Goal: Task Accomplishment & Management: Use online tool/utility

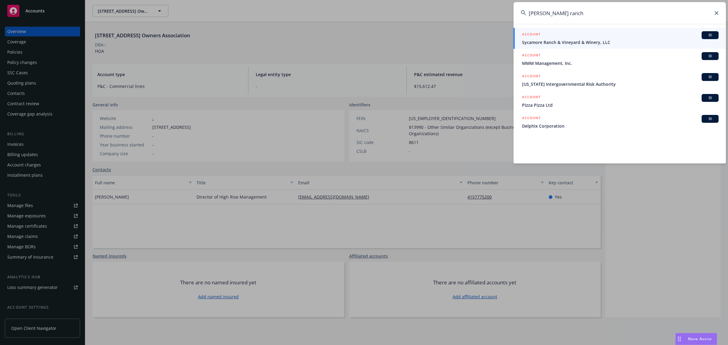
click at [680, 14] on input "[PERSON_NAME] ranch" at bounding box center [620, 13] width 212 height 22
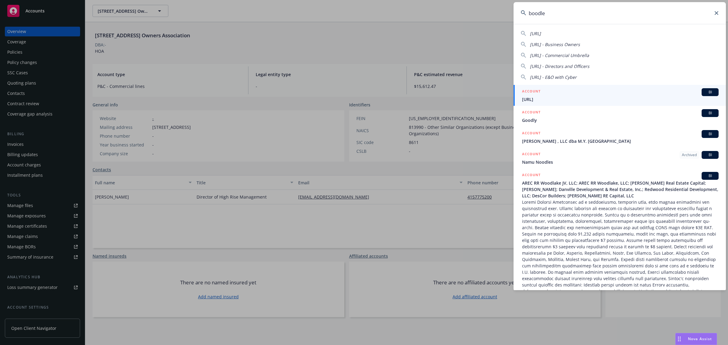
type input "boodle"
click at [596, 99] on span "[URL]" at bounding box center [620, 99] width 197 height 6
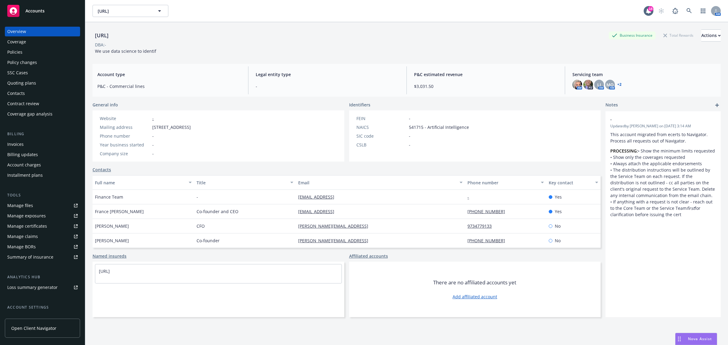
click at [40, 225] on div "Manage certificates" at bounding box center [27, 226] width 40 height 10
click at [36, 38] on div "Coverage" at bounding box center [42, 42] width 70 height 10
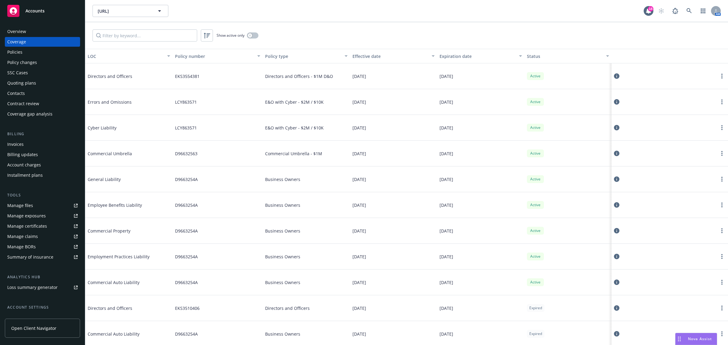
drag, startPoint x: 308, startPoint y: 130, endPoint x: 311, endPoint y: 103, distance: 26.3
click at [308, 129] on span "E&O with Cyber - $2M / $10K" at bounding box center [294, 128] width 59 height 6
drag, startPoint x: 311, startPoint y: 103, endPoint x: 307, endPoint y: 134, distance: 31.2
click at [307, 134] on div "Directors and Officers EKS3554381 Directors and Officers - $1M D&O [DATE] [DATE…" at bounding box center [406, 281] width 643 height 437
click at [307, 135] on div "E&O with Cyber - $2M / $10K" at bounding box center [306, 128] width 87 height 26
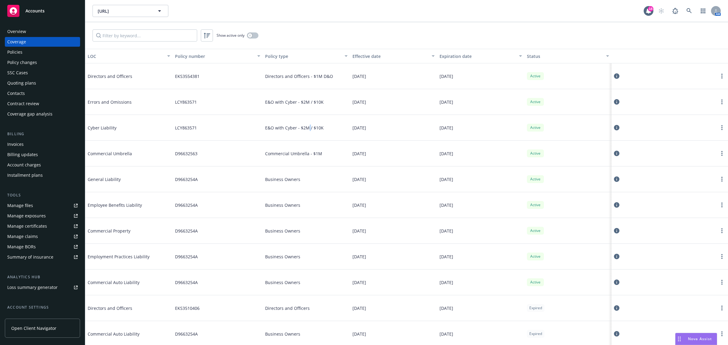
drag, startPoint x: 307, startPoint y: 135, endPoint x: 306, endPoint y: 138, distance: 3.5
click at [307, 138] on div "E&O with Cyber - $2M / $10K" at bounding box center [306, 128] width 87 height 26
click at [303, 134] on div "E&O with Cyber - $2M / $10K" at bounding box center [306, 128] width 87 height 26
click at [614, 105] on icon at bounding box center [616, 101] width 5 height 5
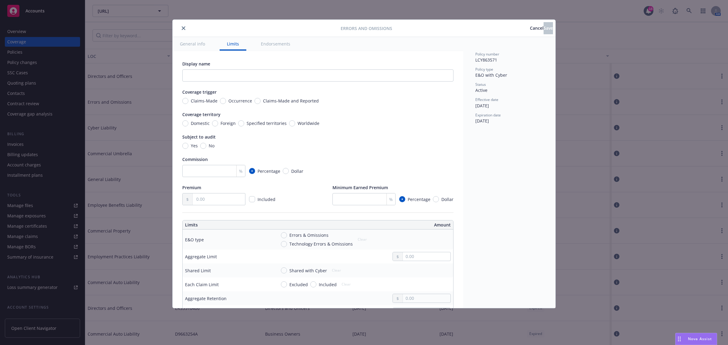
click at [530, 34] on button "Cancel" at bounding box center [537, 28] width 14 height 12
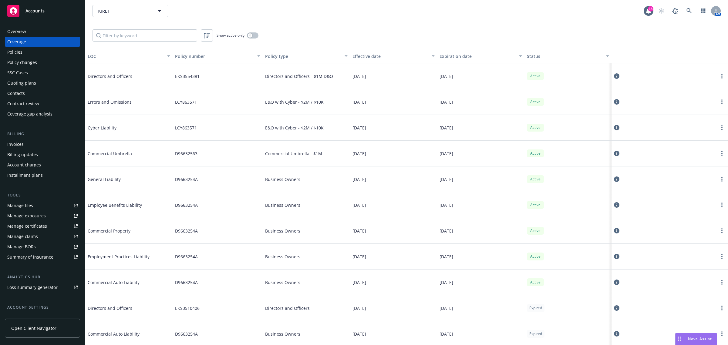
click at [614, 128] on icon at bounding box center [616, 127] width 5 height 5
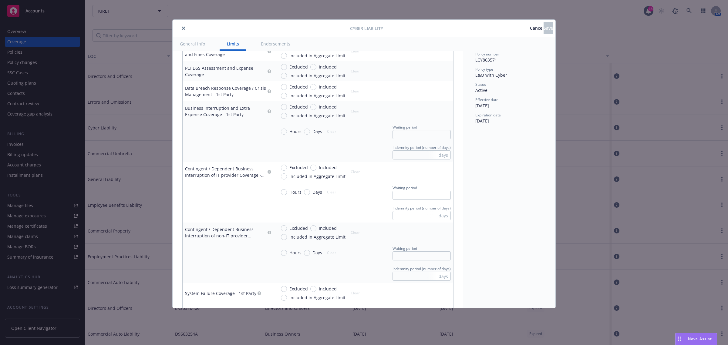
scroll to position [341, 0]
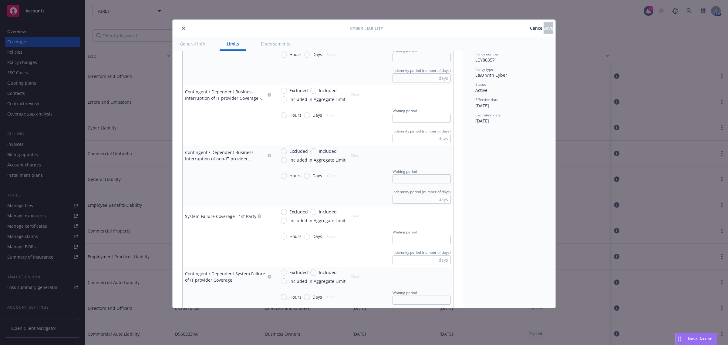
click at [530, 26] on span "Cancel" at bounding box center [537, 28] width 14 height 6
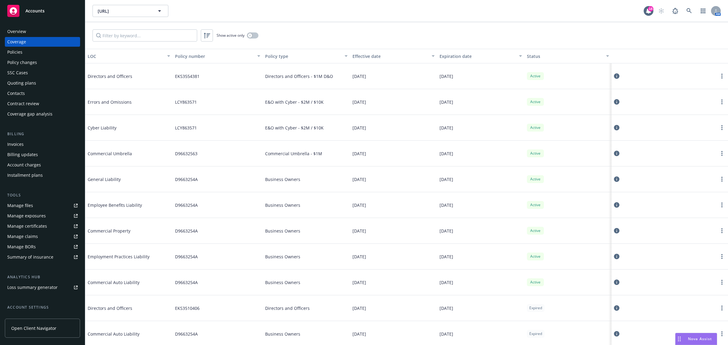
click at [314, 135] on div "E&O with Cyber - $2M / $10K" at bounding box center [306, 128] width 87 height 26
click at [313, 112] on div "E&O with Cyber - $2M / $10K" at bounding box center [306, 102] width 87 height 26
click at [317, 84] on div "Directors and Officers - $1M D&O" at bounding box center [306, 76] width 87 height 26
click at [318, 113] on div "E&O with Cyber - $2M / $10K" at bounding box center [306, 102] width 87 height 26
drag, startPoint x: 318, startPoint y: 106, endPoint x: 318, endPoint y: 133, distance: 26.1
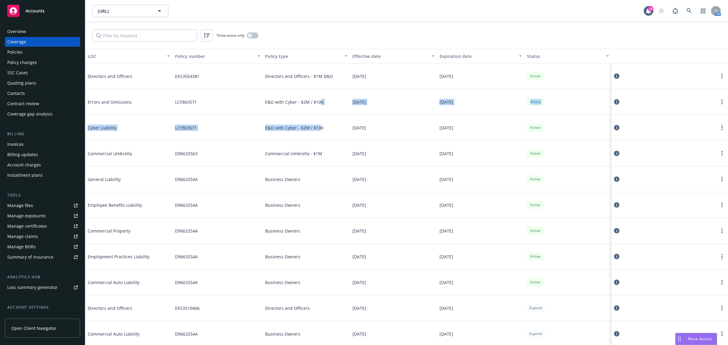
click at [318, 133] on div "Directors and Officers EKS3554381 Directors and Officers - $1M D&O [DATE] [DATE…" at bounding box center [406, 281] width 643 height 437
click at [321, 144] on div "Commercial Umbrella - $1M" at bounding box center [306, 154] width 87 height 26
click at [290, 126] on span "E&O with Cyber - $2M / $10K" at bounding box center [294, 128] width 59 height 6
click at [265, 131] on span "E&O with Cyber - $2M / $10K" at bounding box center [294, 128] width 59 height 6
click at [272, 128] on span "E&O with Cyber - $2M / $10K" at bounding box center [294, 128] width 59 height 6
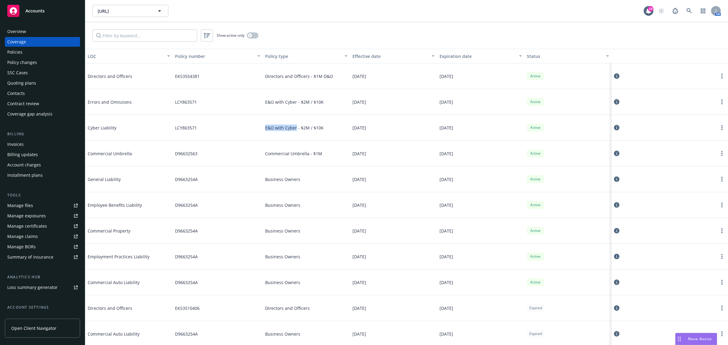
drag, startPoint x: 265, startPoint y: 127, endPoint x: 294, endPoint y: 130, distance: 29.8
click at [294, 130] on span "E&O with Cyber - $2M / $10K" at bounding box center [294, 128] width 59 height 6
copy span "E&O with Cyber"
click at [303, 130] on span "E&O with Cyber - $2M / $10K" at bounding box center [294, 128] width 59 height 6
click at [616, 127] on div at bounding box center [670, 128] width 112 height 12
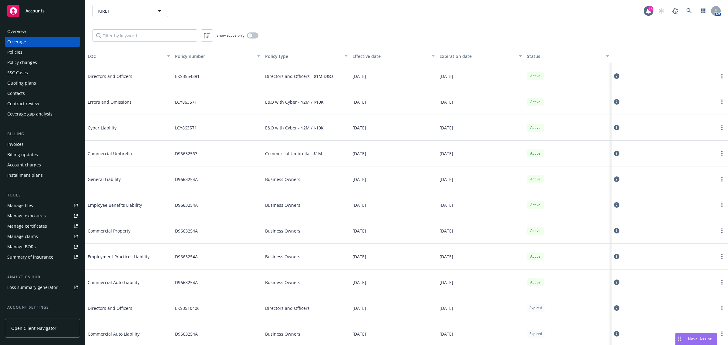
click at [614, 127] on icon at bounding box center [616, 127] width 5 height 5
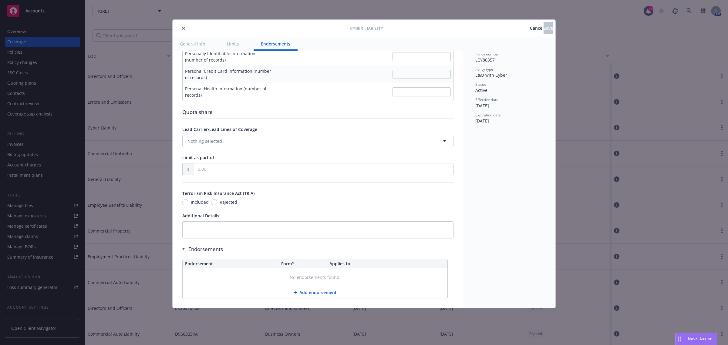
scroll to position [1047, 0]
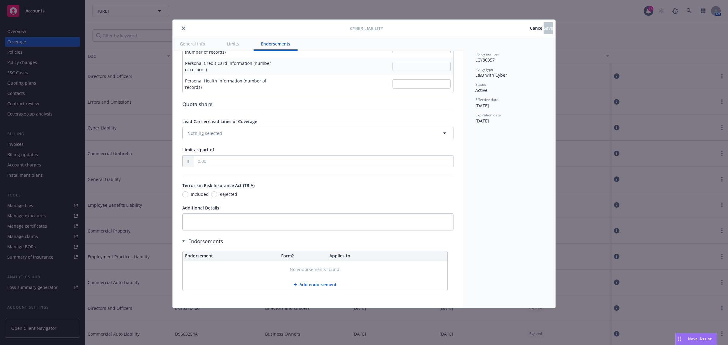
click at [530, 31] on span "Cancel" at bounding box center [537, 28] width 14 height 6
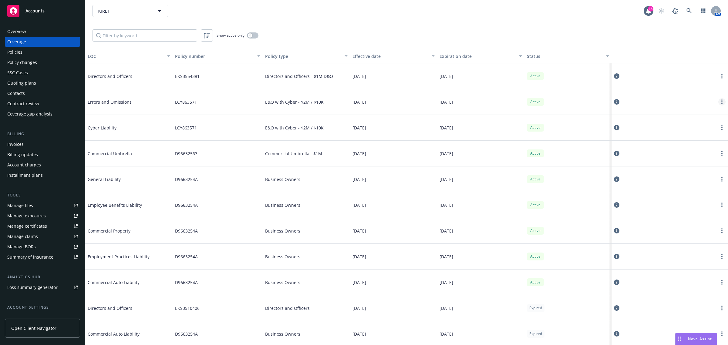
click at [720, 103] on link "more" at bounding box center [721, 101] width 7 height 7
click at [681, 138] on link "View policy" at bounding box center [680, 139] width 80 height 12
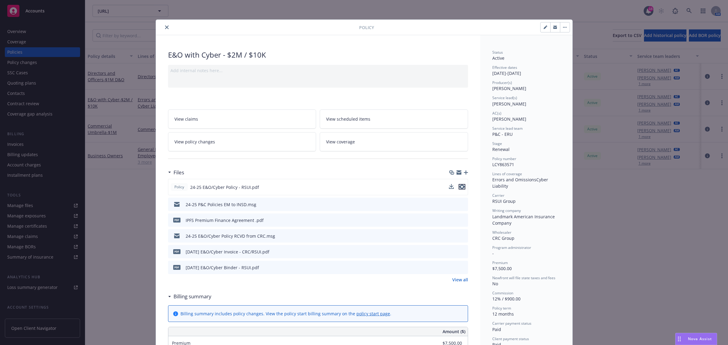
click at [461, 187] on icon "preview file" at bounding box center [461, 187] width 5 height 4
click at [165, 26] on icon "close" at bounding box center [167, 27] width 4 height 4
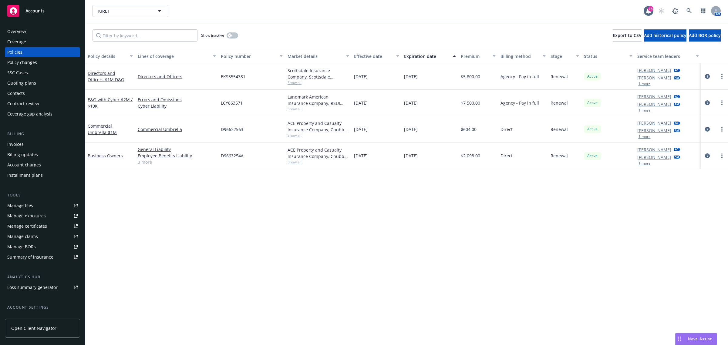
click at [464, 261] on div "Policy details Lines of coverage Policy number Market details Effective date Ex…" at bounding box center [406, 197] width 643 height 297
click at [689, 9] on icon at bounding box center [689, 10] width 5 height 5
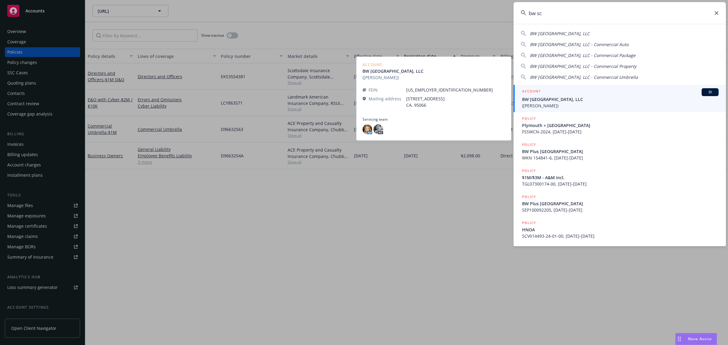
type input "bw sc"
click at [569, 103] on span "([PERSON_NAME])" at bounding box center [620, 106] width 197 height 6
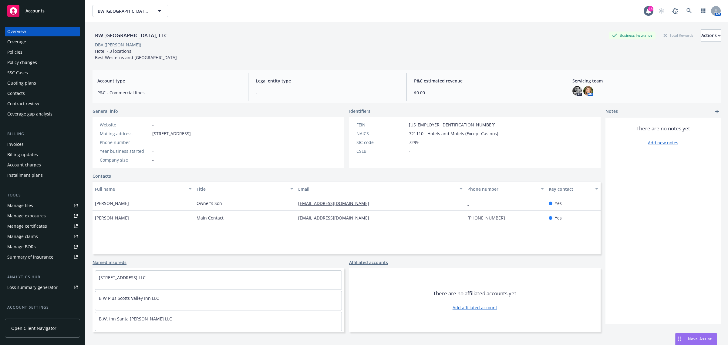
click at [30, 42] on div "Coverage" at bounding box center [42, 42] width 70 height 10
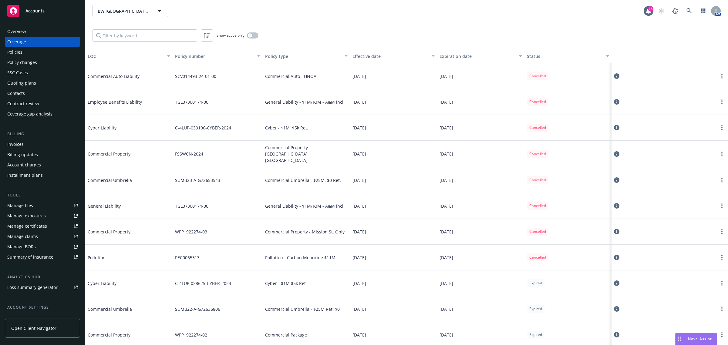
click at [24, 30] on div "Overview" at bounding box center [16, 32] width 19 height 10
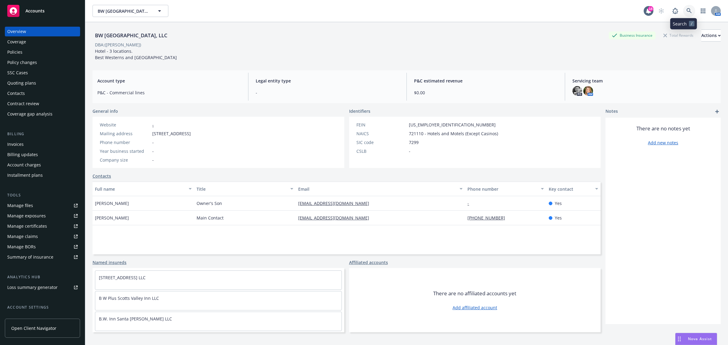
click at [684, 14] on link at bounding box center [689, 11] width 12 height 12
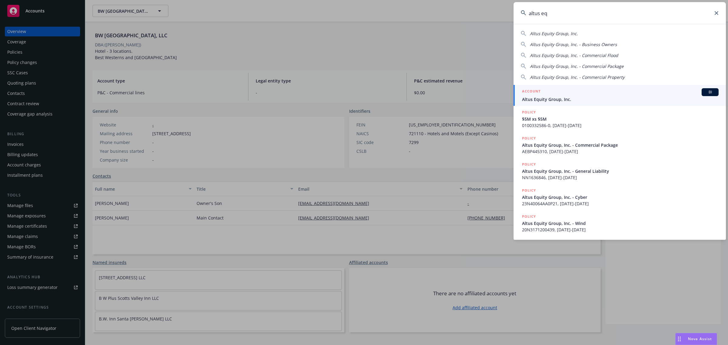
type input "altus eq"
click at [617, 87] on link "ACCOUNT BI Altus Equity Group, Inc." at bounding box center [620, 95] width 212 height 21
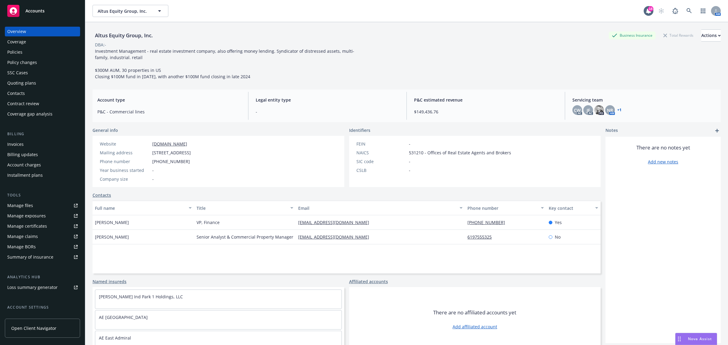
click at [44, 43] on div "Coverage" at bounding box center [42, 42] width 70 height 10
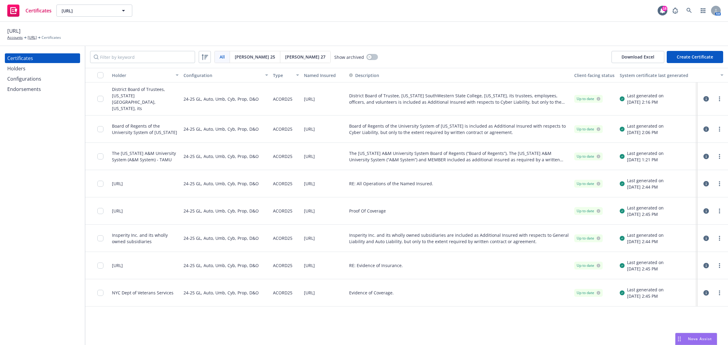
click at [208, 119] on div "24-25 GL, Auto, Umb, Cyb, Prop, D&O" at bounding box center [221, 129] width 75 height 20
click at [40, 78] on div "Configurations" at bounding box center [24, 79] width 34 height 10
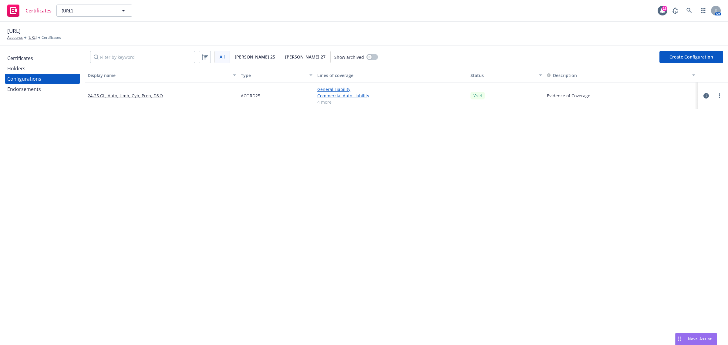
click at [235, 192] on div "Display name Type Lines of coverage Status Description 24-25 GL, Auto, Umb, Cyb…" at bounding box center [406, 328] width 643 height 520
click at [380, 244] on div "Display name Type Lines of coverage Status Description 24-25 GL, Auto, Umb, Cyb…" at bounding box center [406, 328] width 643 height 520
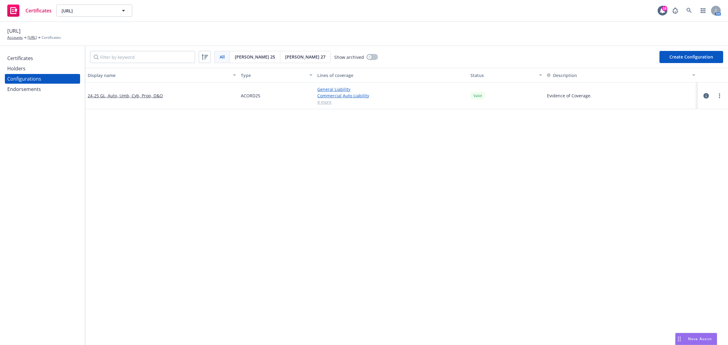
drag, startPoint x: 421, startPoint y: 198, endPoint x: 410, endPoint y: 194, distance: 10.8
click at [420, 198] on div "Display name Type Lines of coverage Status Description 24-25 GL, Auto, Umb, Cyb…" at bounding box center [406, 328] width 643 height 520
click at [716, 96] on link "more" at bounding box center [719, 95] width 7 height 7
click at [681, 166] on link "Preview an ACORD" at bounding box center [683, 169] width 67 height 12
click at [41, 55] on div "Certificates" at bounding box center [42, 58] width 70 height 10
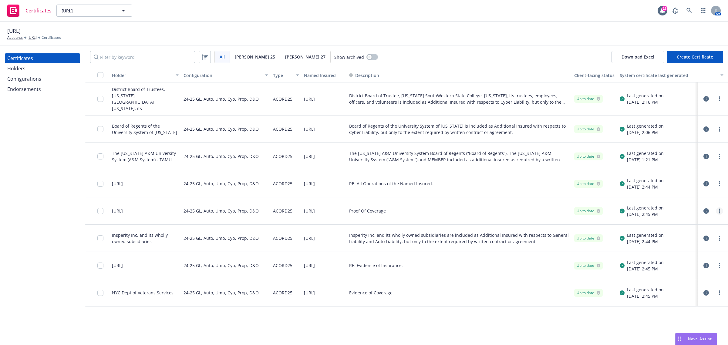
click at [717, 208] on link "more" at bounding box center [719, 211] width 7 height 7
click at [677, 313] on link "Preview a new version" at bounding box center [674, 315] width 97 height 12
click at [45, 80] on div "Configurations" at bounding box center [42, 79] width 70 height 10
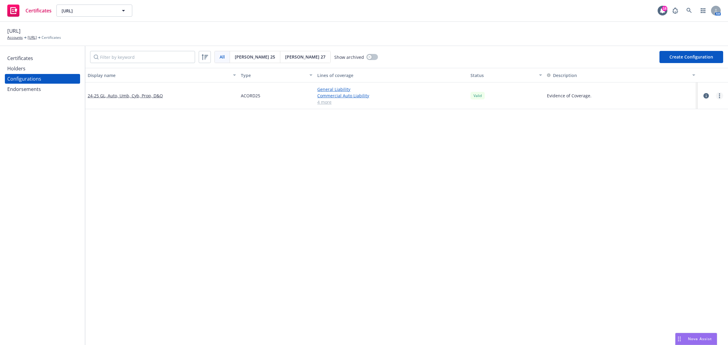
click at [716, 94] on link "more" at bounding box center [719, 95] width 7 height 7
click at [677, 167] on link "Preview an ACORD" at bounding box center [683, 169] width 67 height 12
click at [205, 261] on div "Display name Type Lines of coverage Status Description 24-25 GL, Auto, Umb, Cyb…" at bounding box center [406, 328] width 643 height 520
click at [301, 134] on div "Display name Type Lines of coverage Status Description 24-25 GL, Auto, Umb, Cyb…" at bounding box center [406, 328] width 643 height 520
click at [668, 54] on button "Create Configuration" at bounding box center [692, 57] width 64 height 12
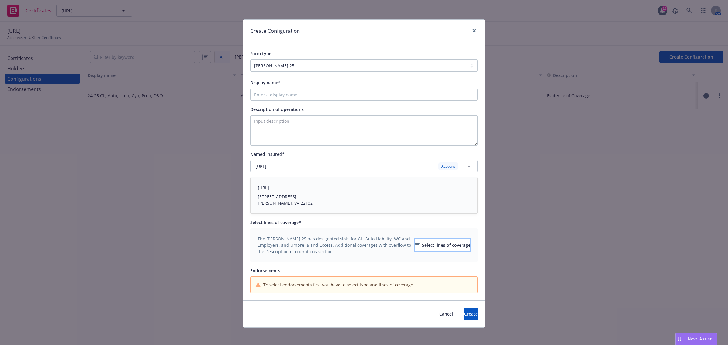
click at [446, 242] on div "Select lines of coverage" at bounding box center [443, 246] width 56 height 12
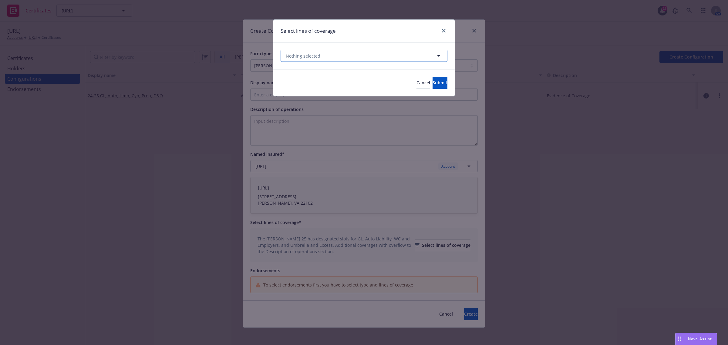
click at [425, 55] on button "Nothing selected" at bounding box center [364, 56] width 167 height 12
click at [407, 49] on div "Nothing selected" at bounding box center [363, 55] width 181 height 27
click at [405, 58] on button "Nothing selected" at bounding box center [364, 56] width 167 height 12
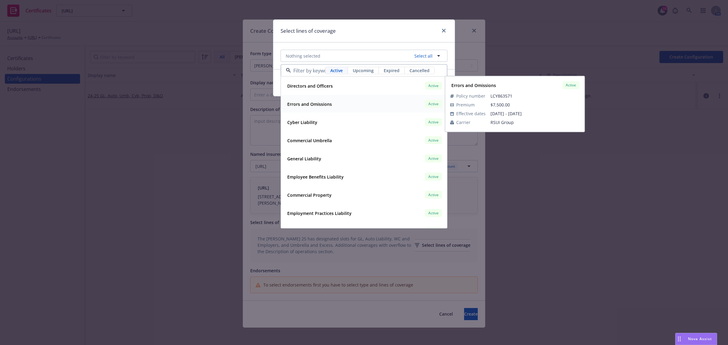
click at [370, 107] on div "Errors and Omissions Active" at bounding box center [364, 104] width 158 height 10
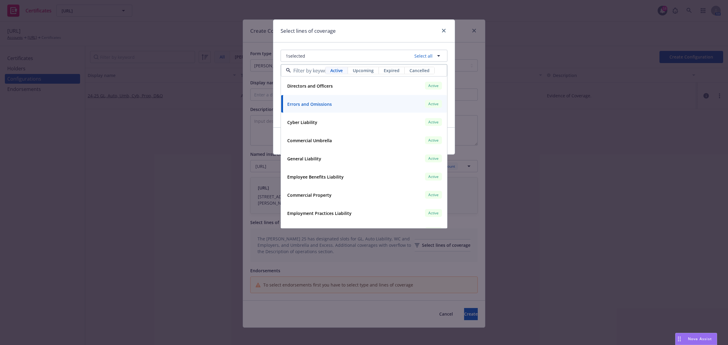
click at [278, 117] on div "1 selected Select all Active Upcoming Expired Cancelled Directors and Officers …" at bounding box center [363, 84] width 181 height 85
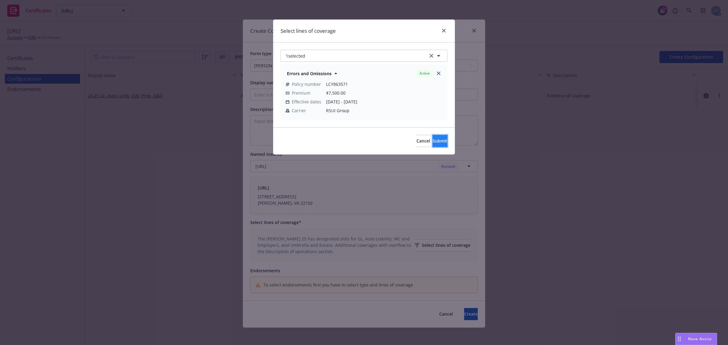
click at [433, 138] on span "Submit" at bounding box center [440, 141] width 15 height 6
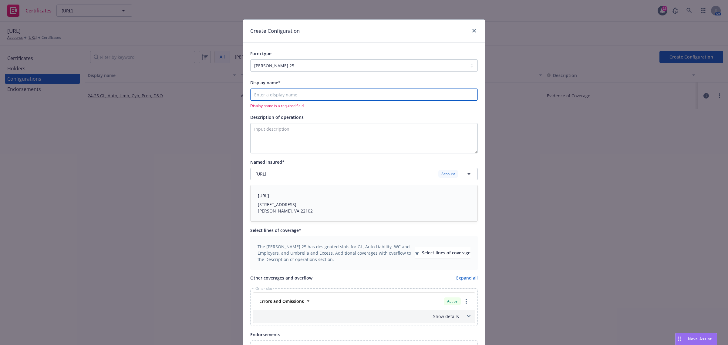
click at [308, 98] on input "Display name*" at bounding box center [364, 95] width 228 height 12
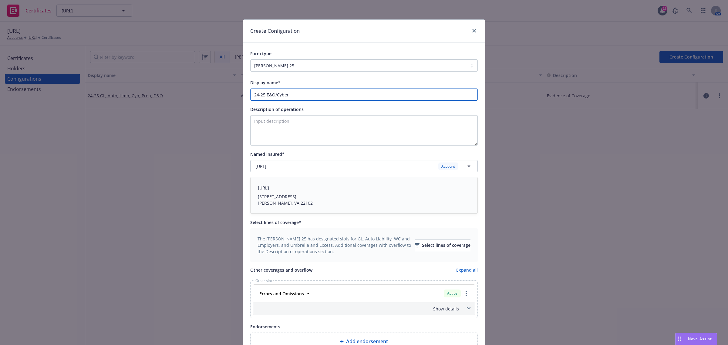
type input "24-25 E&O/Cyber"
click at [306, 129] on textarea "Description of operations" at bounding box center [364, 130] width 228 height 30
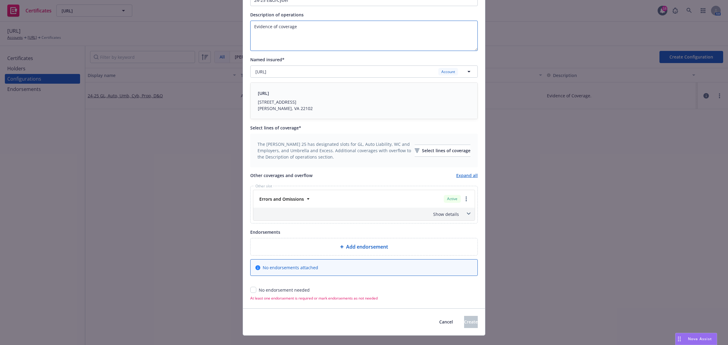
scroll to position [105, 0]
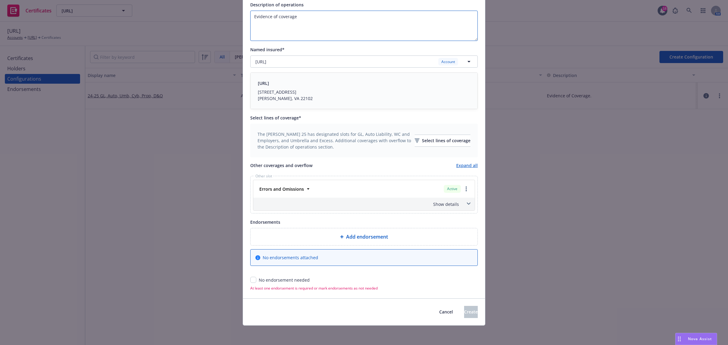
type textarea "Evidence of coverage"
click at [250, 280] on input "checkbox" at bounding box center [253, 280] width 6 height 6
checkbox input "true"
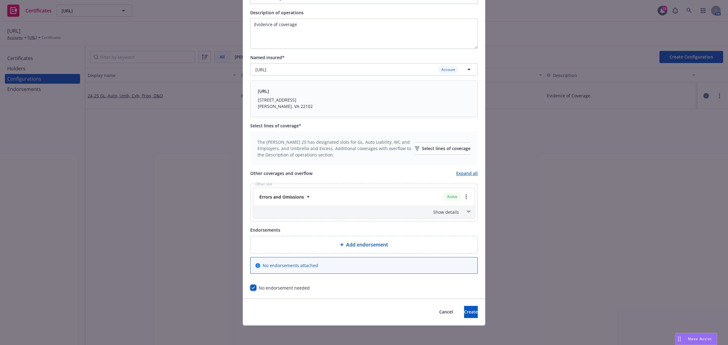
scroll to position [97, 0]
click at [468, 213] on span at bounding box center [469, 212] width 10 height 10
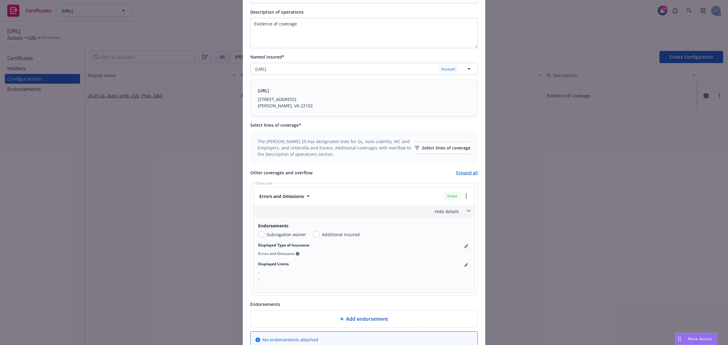
click at [465, 246] on icon "pencil" at bounding box center [466, 246] width 3 height 3
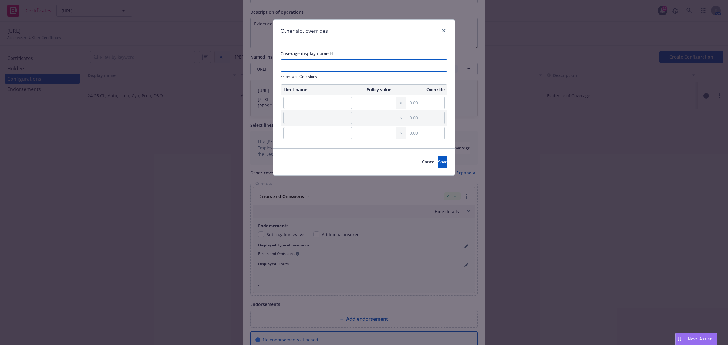
click at [323, 66] on input "text" at bounding box center [364, 65] width 167 height 12
paste input "E&O with Cyber"
type input "E&O with Cyber"
click at [316, 100] on input "text" at bounding box center [317, 103] width 69 height 12
click at [299, 106] on input "text" at bounding box center [317, 103] width 69 height 12
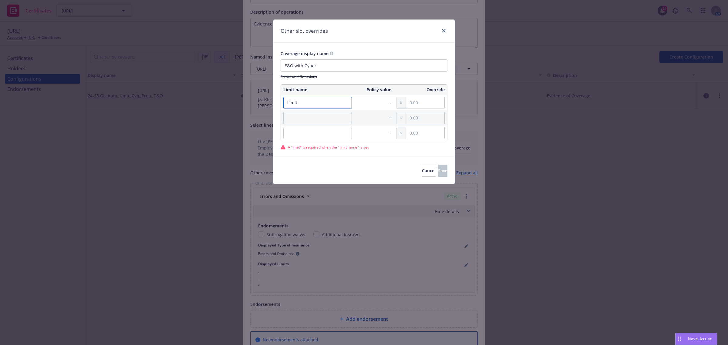
type input "Limit"
click at [421, 104] on input "text" at bounding box center [425, 103] width 39 height 12
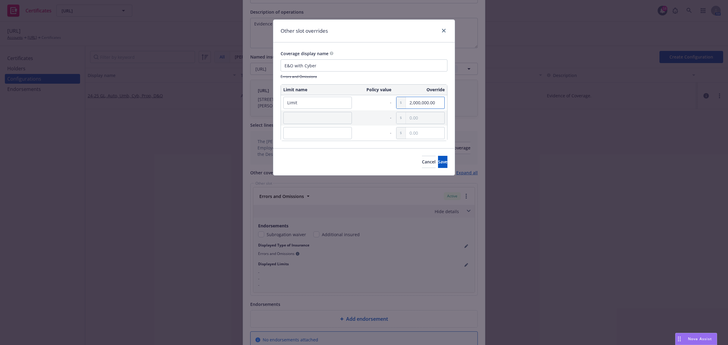
type input "2,000,000.00"
click at [323, 117] on input "text" at bounding box center [317, 118] width 69 height 12
click at [323, 113] on input "text" at bounding box center [317, 118] width 69 height 12
paste input "Deductible"
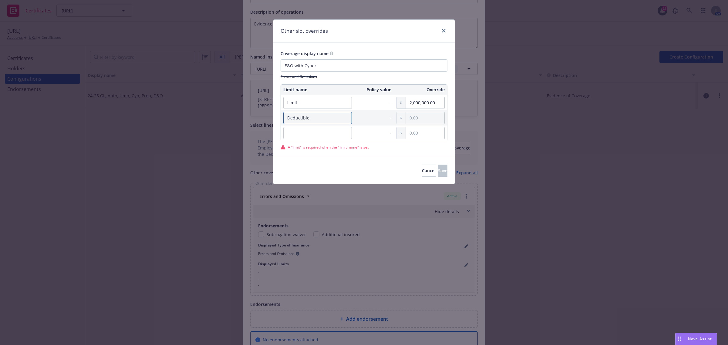
type input "Deductible"
click at [419, 125] on table "Limit name Policy value Override Limit - 2,000,000.00 Deductible - -" at bounding box center [364, 112] width 167 height 57
click at [419, 118] on input "text" at bounding box center [425, 118] width 39 height 12
paste input "10,000.00"
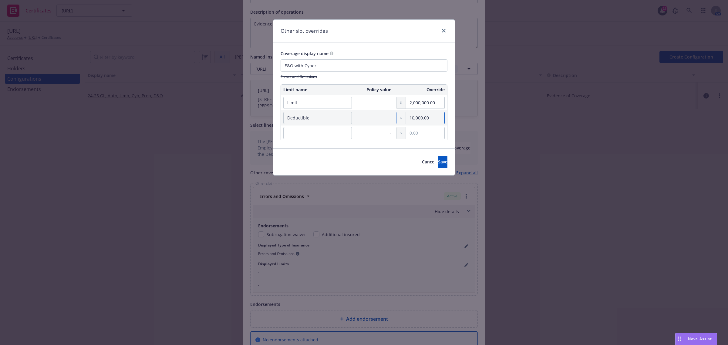
type input "10,000.00"
click at [323, 134] on input "text" at bounding box center [317, 133] width 69 height 12
click at [446, 163] on button "Save" at bounding box center [442, 162] width 9 height 12
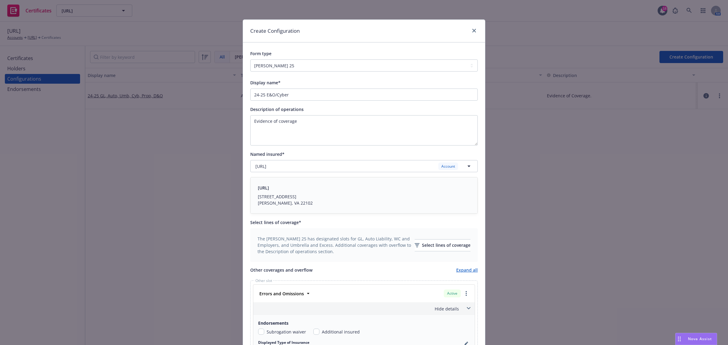
scroll to position [172, 0]
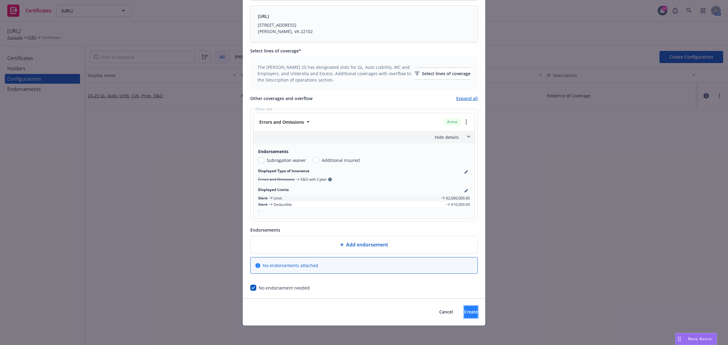
click at [464, 311] on span "Create" at bounding box center [471, 312] width 14 height 6
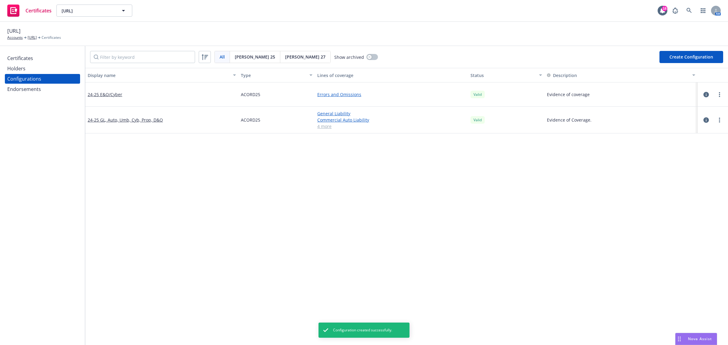
click at [372, 225] on div "Display name Type Lines of coverage Status Description 24-25 E&O/Cyber ACORD25 …" at bounding box center [406, 328] width 643 height 520
click at [31, 71] on div "Holders" at bounding box center [42, 69] width 70 height 10
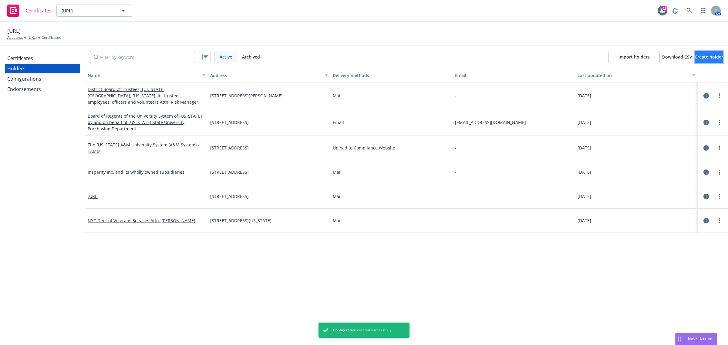
click at [700, 59] on span "Create holder" at bounding box center [709, 57] width 29 height 6
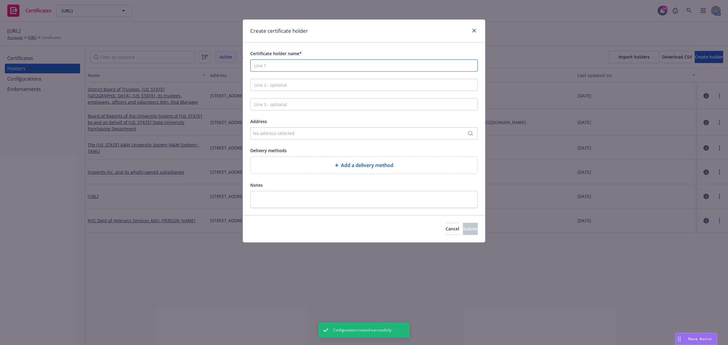
click at [272, 66] on input "Certificate holder name*" at bounding box center [364, 65] width 228 height 12
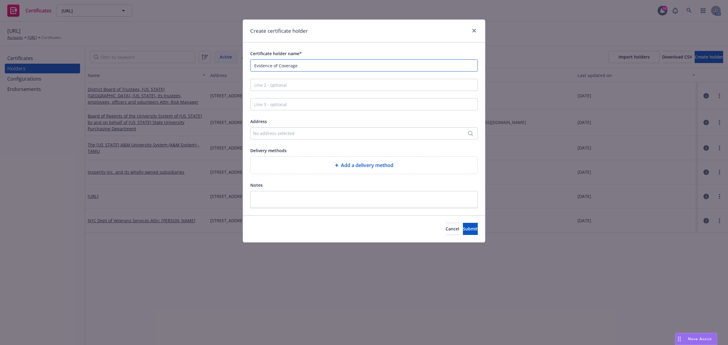
type input "Evidence of Coverage"
click at [273, 134] on div "No address selected" at bounding box center [361, 133] width 216 height 6
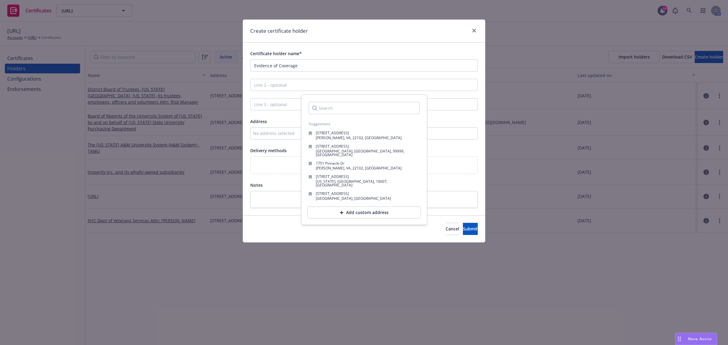
click at [258, 183] on span "Notes" at bounding box center [256, 185] width 12 height 6
click at [276, 169] on div "Add a delivery method" at bounding box center [363, 165] width 217 height 7
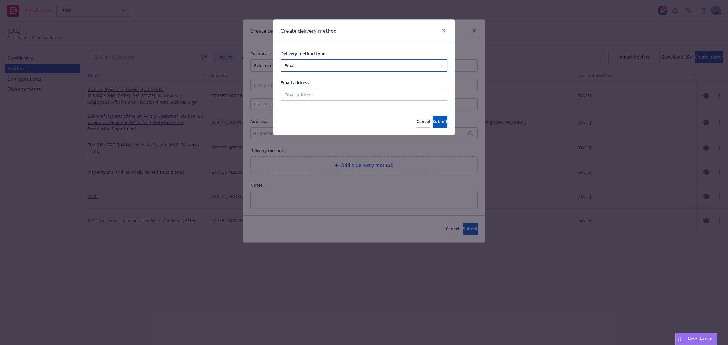
click at [338, 67] on select "Select delivery method type Email Mail Fax Upload to Compliance Website" at bounding box center [364, 65] width 167 height 12
click at [273, 86] on div "Delivery method type Select delivery method type Email Mail Fax Upload to Compl…" at bounding box center [363, 75] width 181 height 66
click at [317, 69] on select "Select delivery method type Email Mail Fax Upload to Compliance Website" at bounding box center [364, 65] width 167 height 12
select select "UPLOAD_TO_COMPLIANCE_WEBSITE"
click at [281, 59] on select "Select delivery method type Email Mail Fax Upload to Compliance Website" at bounding box center [364, 65] width 167 height 12
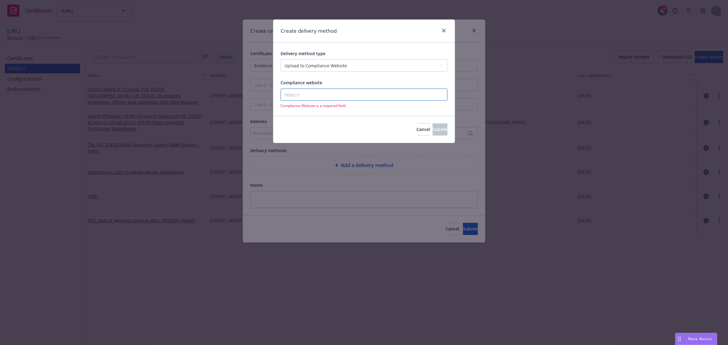
click at [313, 93] on input "Compliance website" at bounding box center [364, 95] width 167 height 12
paste input "https://www.newfront.com/"
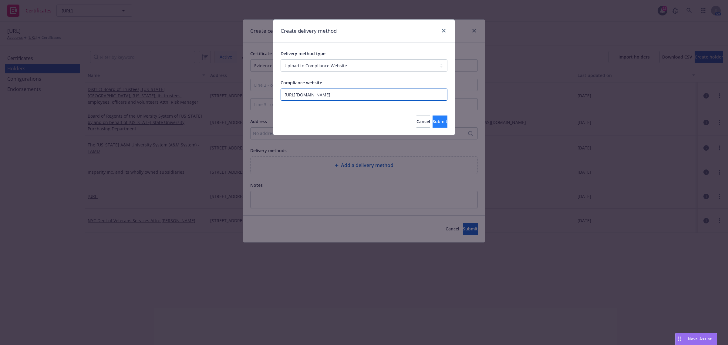
type input "https://www.newfront.com/"
click at [433, 119] on span "Submit" at bounding box center [440, 122] width 15 height 6
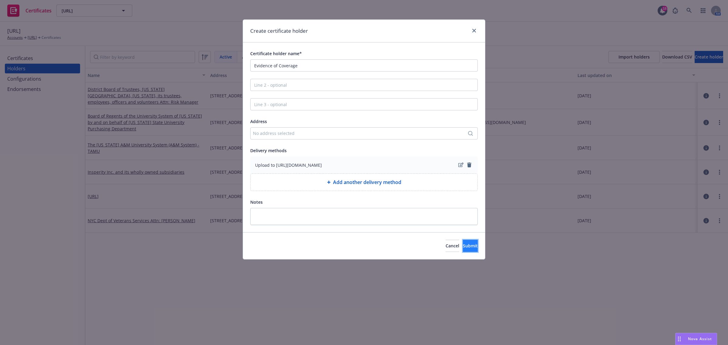
click at [463, 248] on span "Submit" at bounding box center [470, 246] width 15 height 6
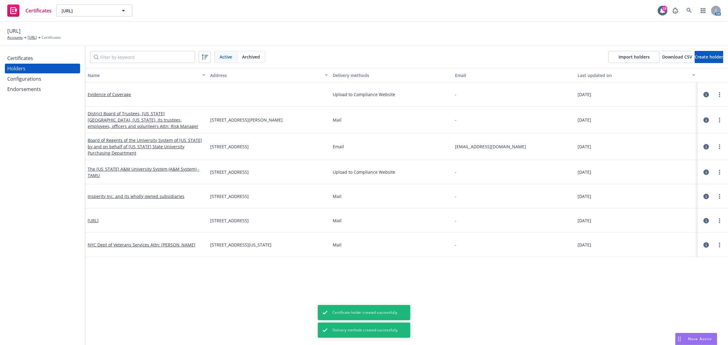
click at [63, 59] on div "Certificates" at bounding box center [42, 58] width 70 height 10
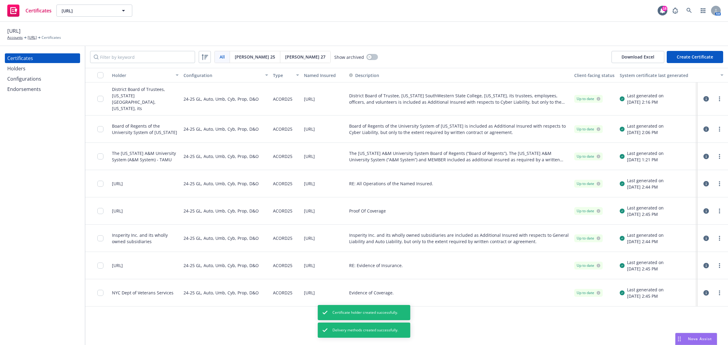
click at [686, 56] on button "Create Certificate" at bounding box center [695, 57] width 56 height 12
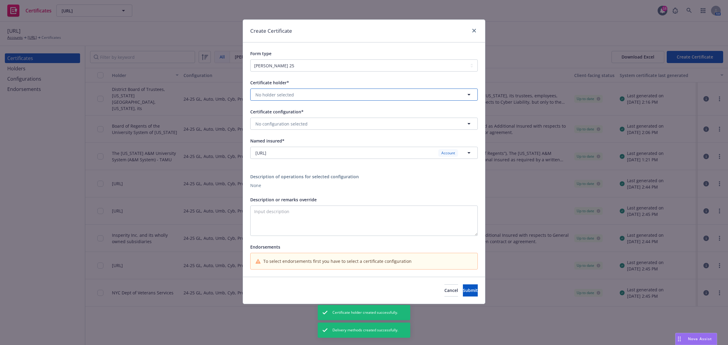
click at [351, 90] on button "No holder selected" at bounding box center [364, 95] width 228 height 12
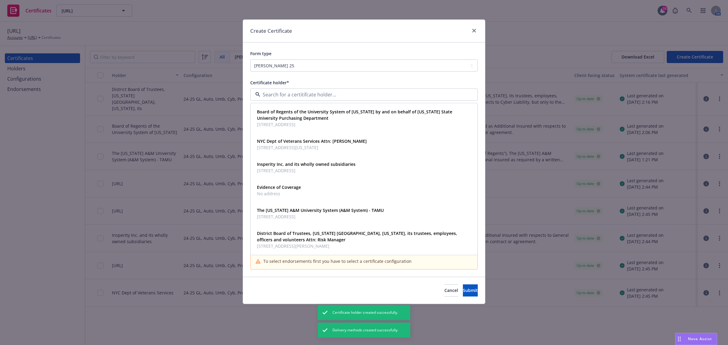
click at [343, 81] on div "Certificate holder*" at bounding box center [364, 82] width 228 height 7
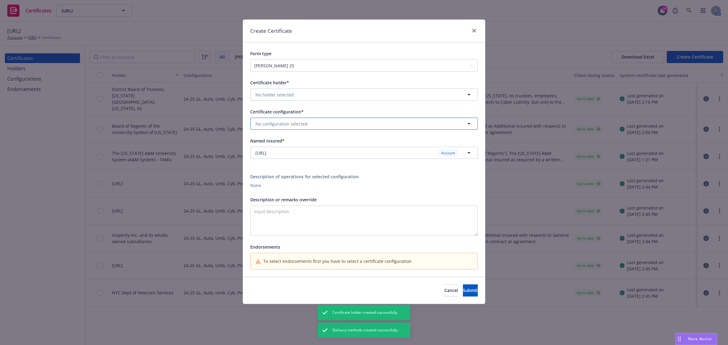
click at [327, 127] on button "No configuration selected" at bounding box center [364, 124] width 228 height 12
click at [325, 139] on div "24-25 E&O/Cyber Evidence of coverage Valid" at bounding box center [364, 144] width 219 height 15
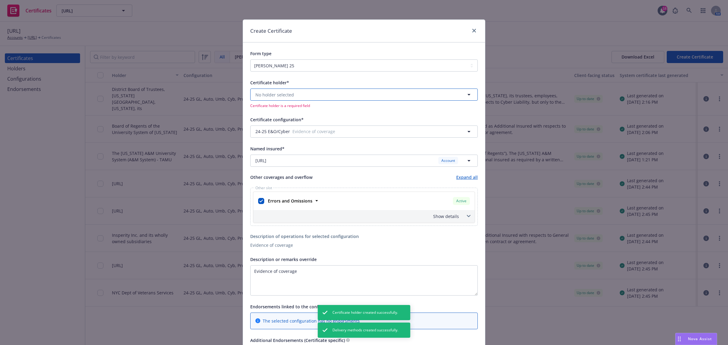
click at [288, 90] on button "No holder selected" at bounding box center [364, 95] width 228 height 12
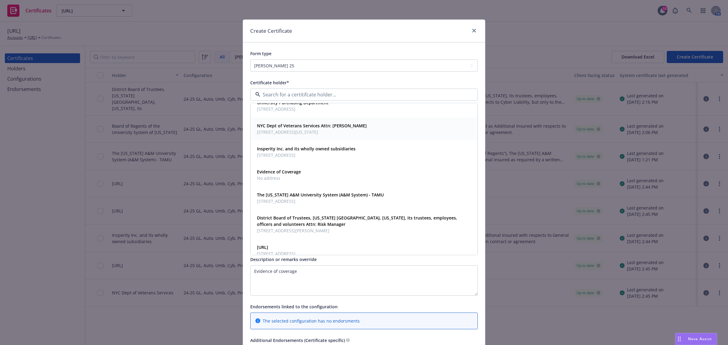
scroll to position [23, 0]
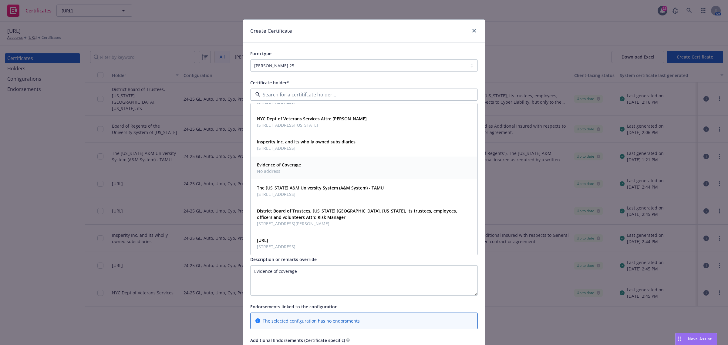
click at [282, 171] on span "No address" at bounding box center [279, 171] width 44 height 6
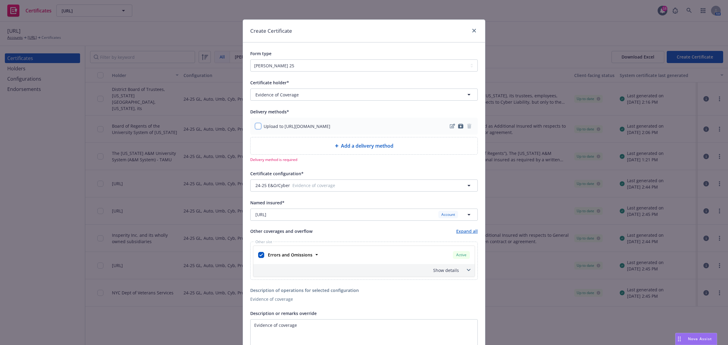
click at [256, 129] on input "checkbox" at bounding box center [258, 126] width 6 height 6
checkbox input "true"
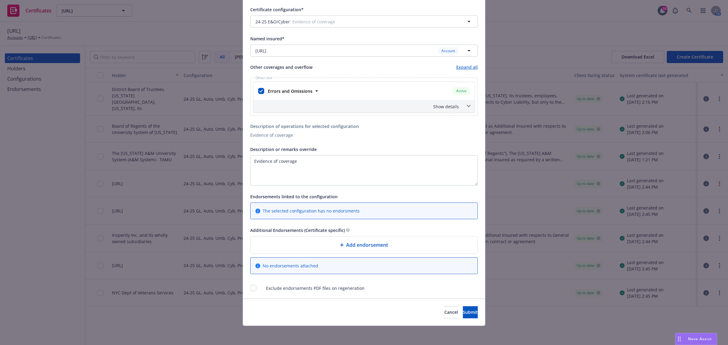
scroll to position [157, 0]
click at [463, 316] on button "Submit" at bounding box center [470, 312] width 15 height 12
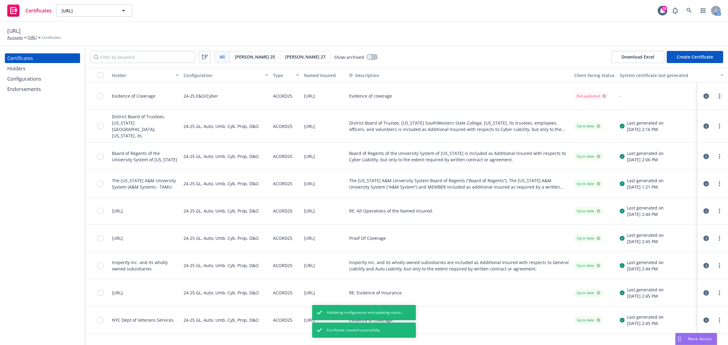
click at [719, 94] on icon "more" at bounding box center [719, 96] width 1 height 5
click at [690, 136] on link "Regenerate" at bounding box center [674, 133] width 97 height 12
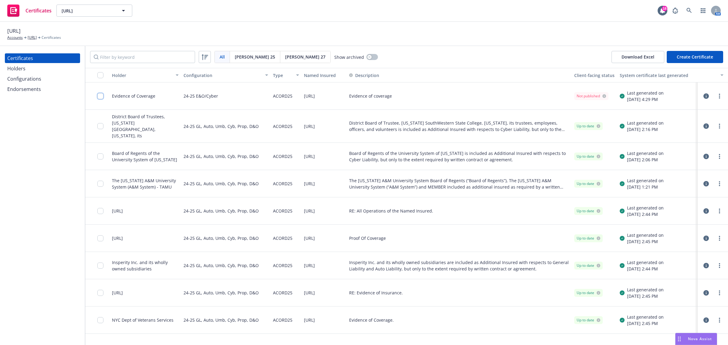
click at [103, 96] on input "checkbox" at bounding box center [100, 96] width 6 height 6
click at [372, 331] on div "Other actions" at bounding box center [375, 332] width 32 height 12
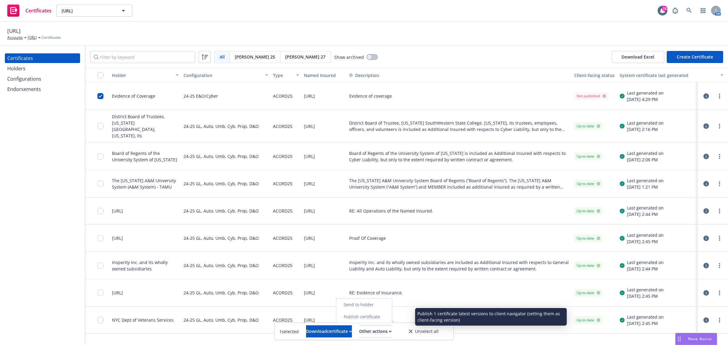
click at [373, 319] on link "Publish certificate" at bounding box center [364, 317] width 56 height 12
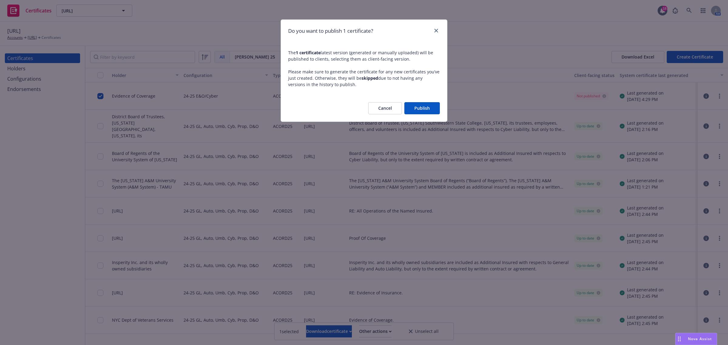
click at [425, 106] on button "Publish" at bounding box center [421, 108] width 35 height 12
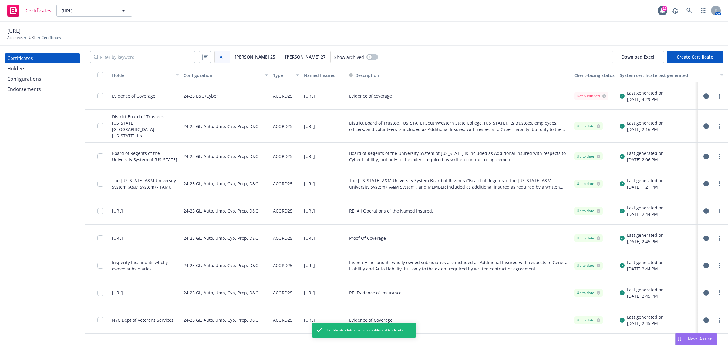
click at [26, 66] on div "Holders" at bounding box center [42, 69] width 70 height 10
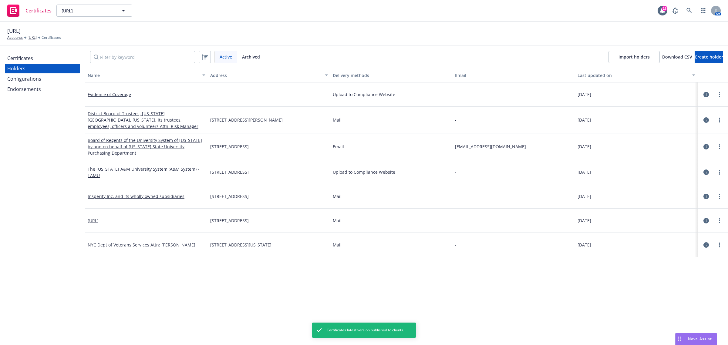
click at [29, 56] on div "Certificates" at bounding box center [20, 58] width 26 height 10
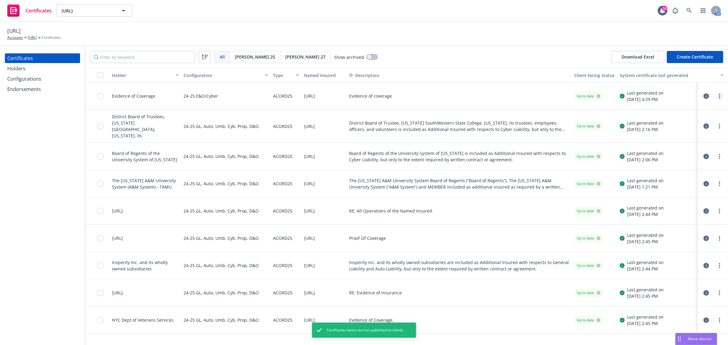
click at [720, 96] on circle "more" at bounding box center [719, 96] width 1 height 1
click at [678, 182] on link "Download uneditable generated certificate" at bounding box center [674, 181] width 97 height 12
